Goal: Find specific page/section: Find specific page/section

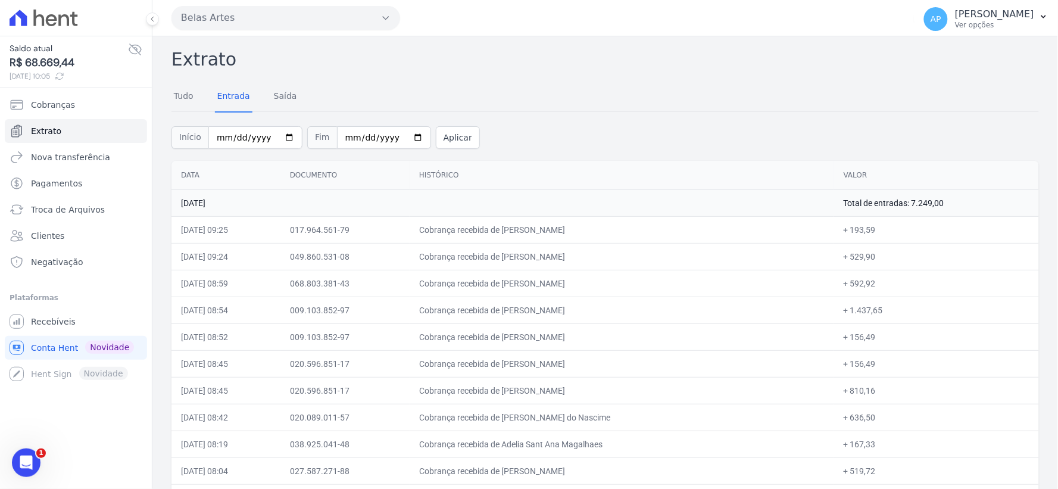
scroll to position [1148, 0]
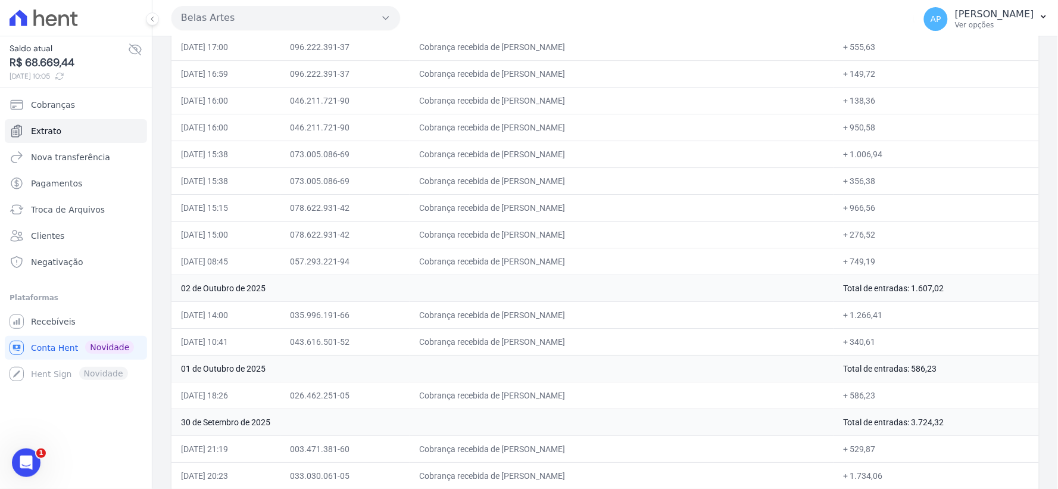
click at [596, 254] on td "Cobrança recebida de Marciely Goncalves da Silva" at bounding box center [622, 261] width 425 height 27
click at [585, 286] on td "02 de Outubro de 2025" at bounding box center [503, 288] width 663 height 27
drag, startPoint x: 181, startPoint y: 261, endPoint x: 880, endPoint y: 270, distance: 698.7
click at [880, 270] on tr "03/10/2025, 08:45 057.293.221-94 Cobrança recebida de Marciely Goncalves da Sil…" at bounding box center [606, 261] width 868 height 27
copy tr "03/10/2025, 08:45 057.293.221-94 Cobrança recebida de Marciely Goncalves da Sil…"
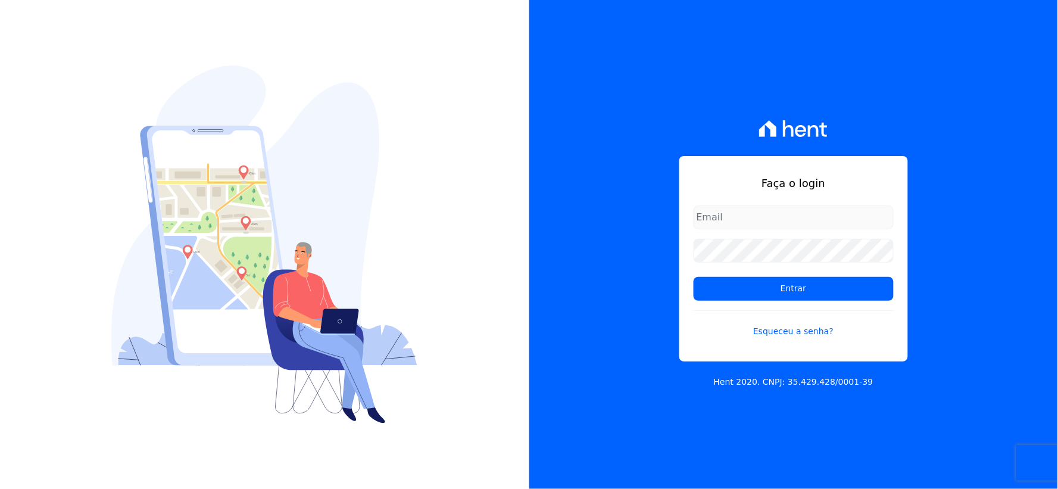
click at [733, 221] on input "email" at bounding box center [794, 217] width 200 height 24
type input "[EMAIL_ADDRESS][DOMAIN_NAME]"
click at [447, 276] on div "Faça o login [EMAIL_ADDRESS][DOMAIN_NAME] Entrar Esqueceu a senha? Hent 2020. C…" at bounding box center [529, 244] width 1058 height 489
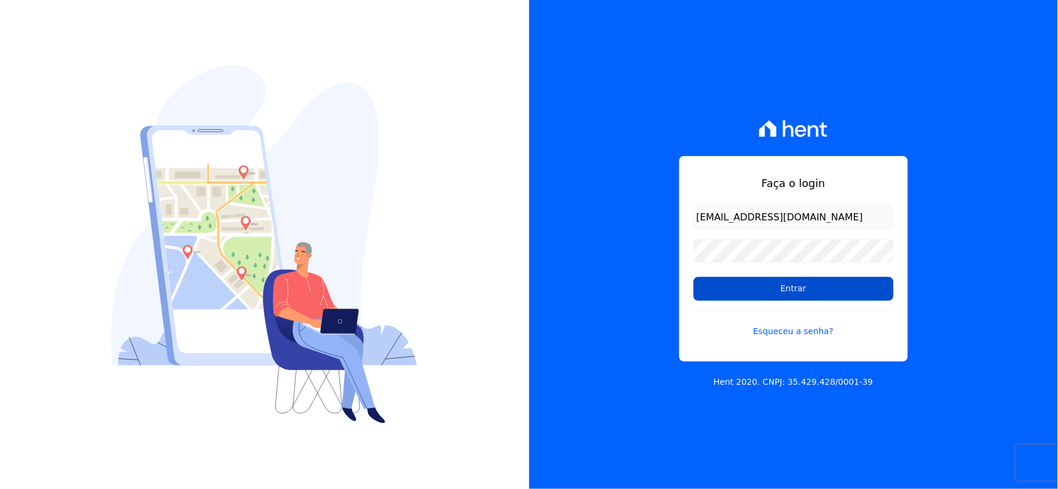
click at [722, 293] on input "Entrar" at bounding box center [794, 289] width 200 height 24
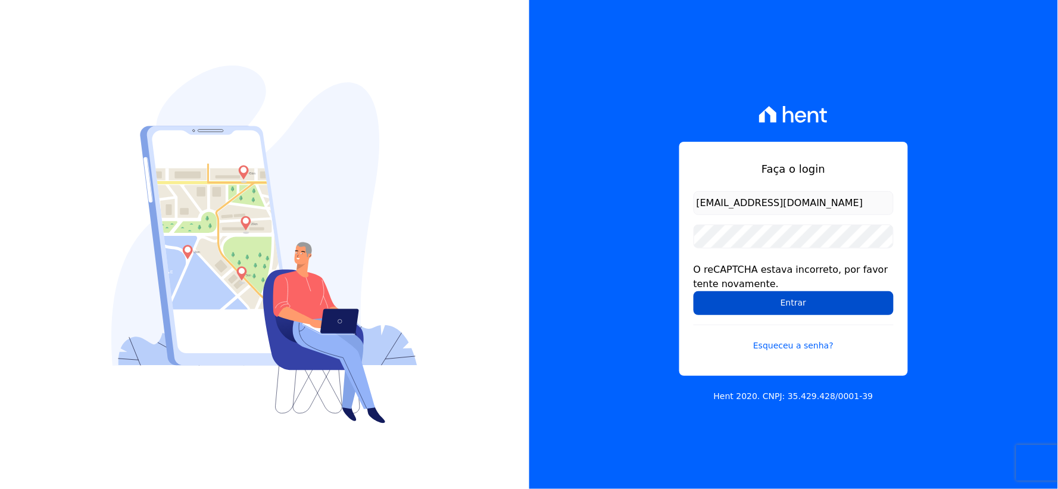
click at [716, 308] on input "Entrar" at bounding box center [794, 303] width 200 height 24
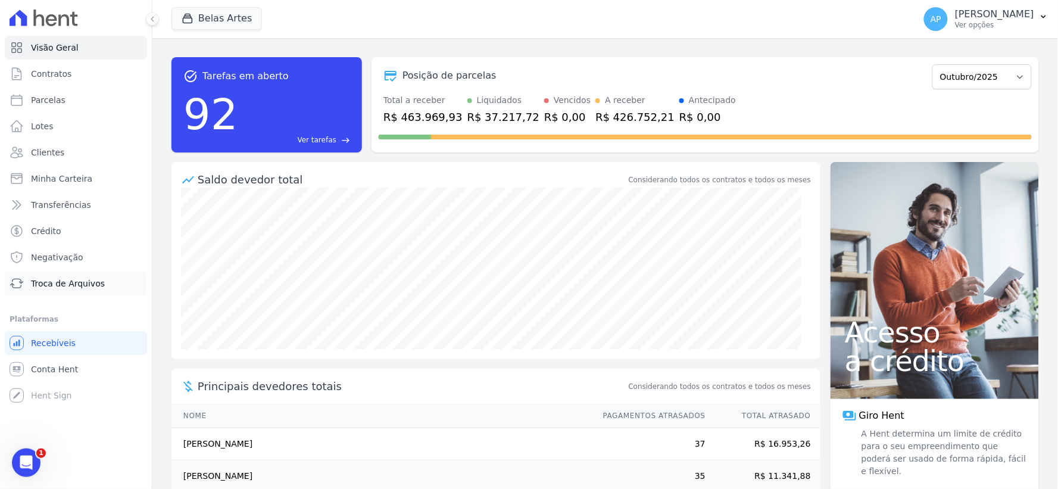
click at [58, 281] on span "Troca de Arquivos" at bounding box center [68, 284] width 74 height 12
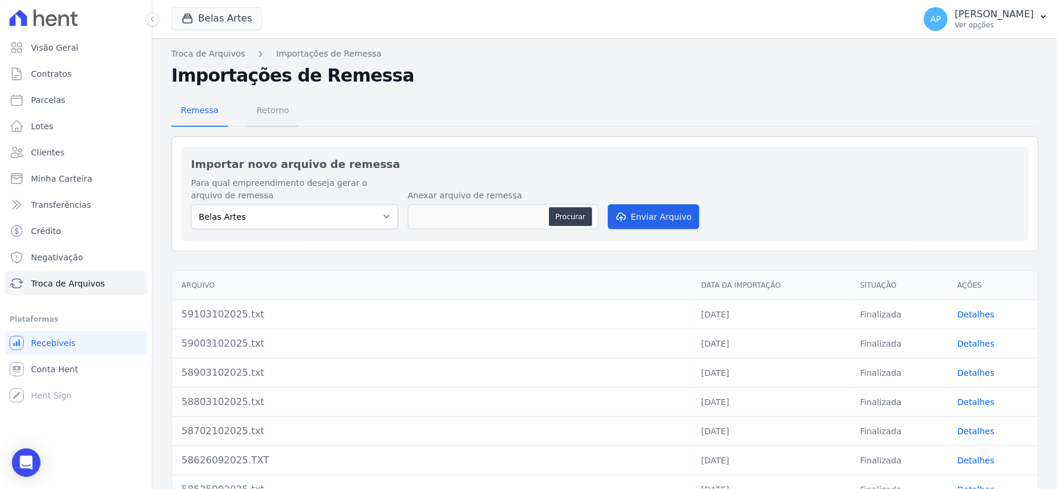
click at [266, 108] on span "Retorno" at bounding box center [273, 110] width 47 height 24
